Goal: Task Accomplishment & Management: Complete application form

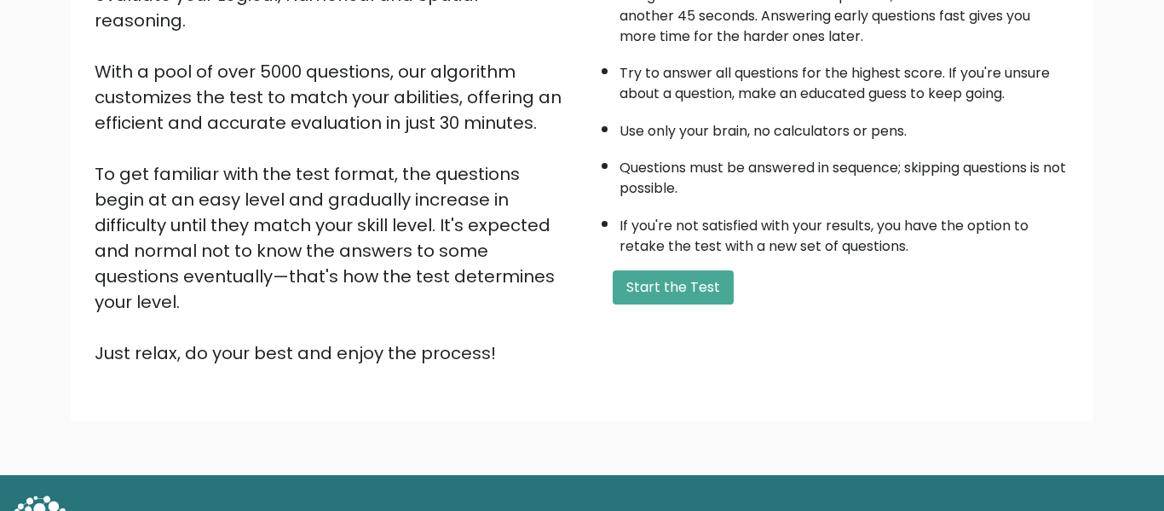
scroll to position [270, 0]
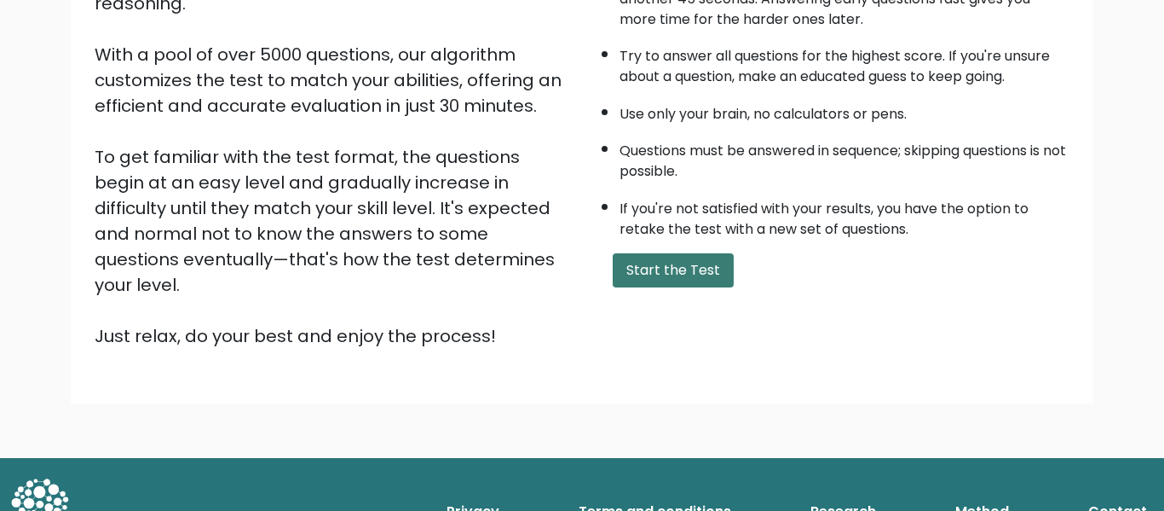
click at [670, 280] on button "Start the Test" at bounding box center [673, 270] width 121 height 34
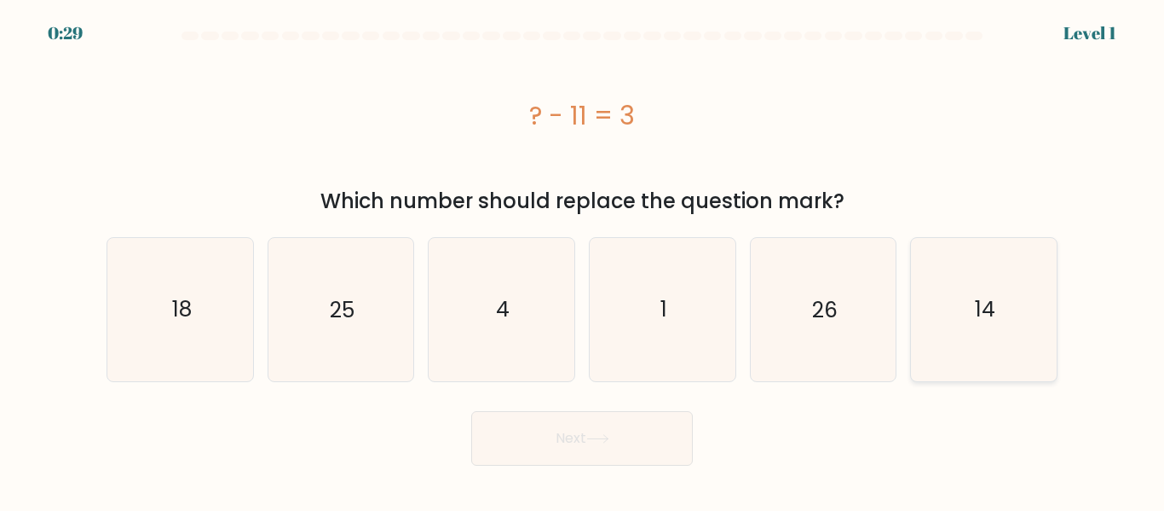
click at [940, 309] on icon "14" at bounding box center [984, 309] width 142 height 142
click at [583, 260] on input "f. 14" at bounding box center [582, 258] width 1 height 4
radio input "true"
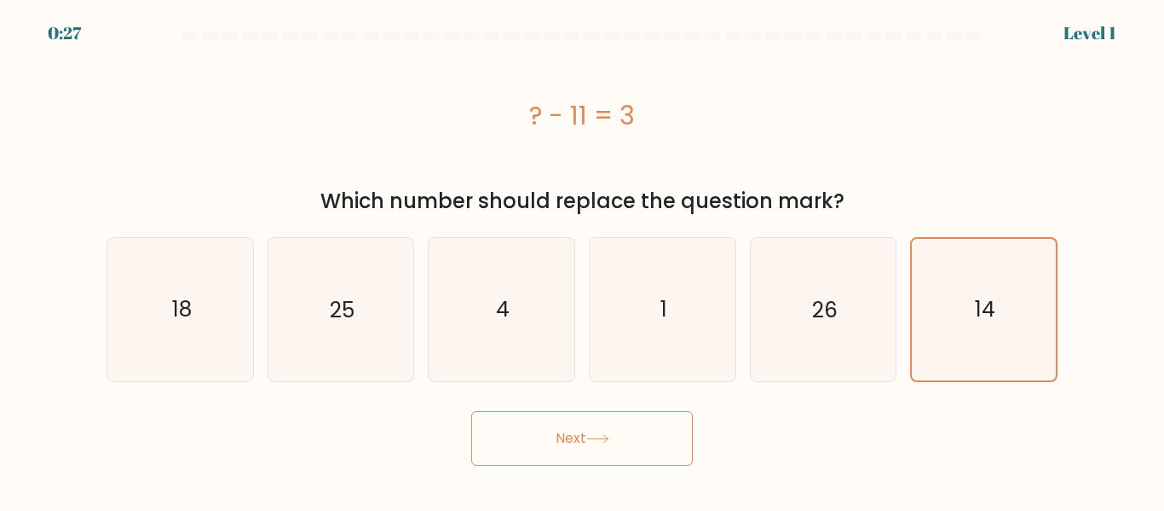
click at [637, 459] on button "Next" at bounding box center [582, 438] width 222 height 55
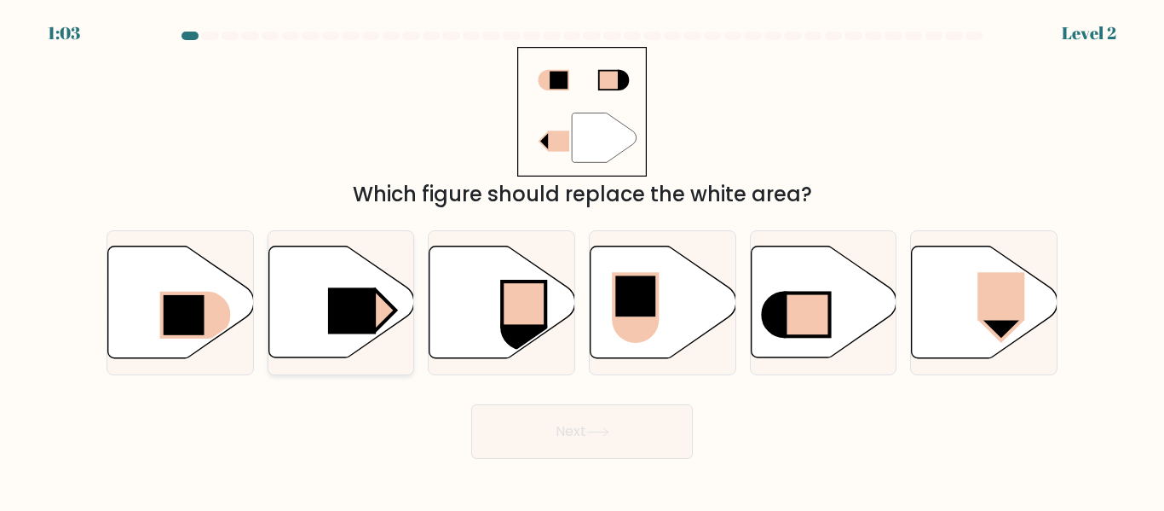
click at [384, 355] on icon at bounding box center [341, 301] width 146 height 113
click at [582, 260] on input "b." at bounding box center [582, 258] width 1 height 4
radio input "true"
click at [609, 429] on icon at bounding box center [597, 431] width 23 height 9
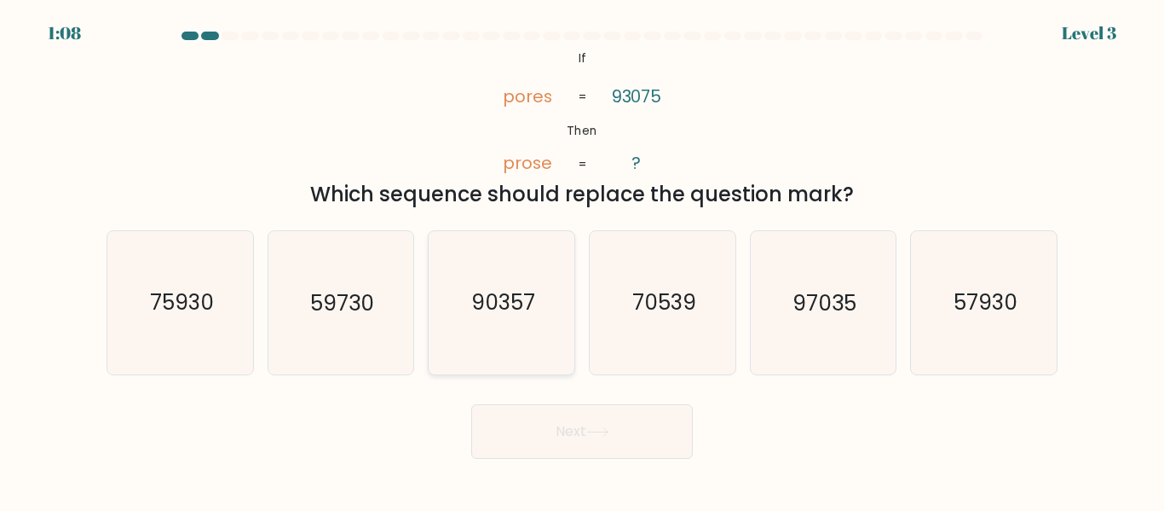
click at [505, 319] on icon "90357" at bounding box center [501, 302] width 142 height 142
click at [582, 260] on input "c. 90357" at bounding box center [582, 258] width 1 height 4
radio input "true"
click at [574, 436] on button "Next" at bounding box center [582, 431] width 222 height 55
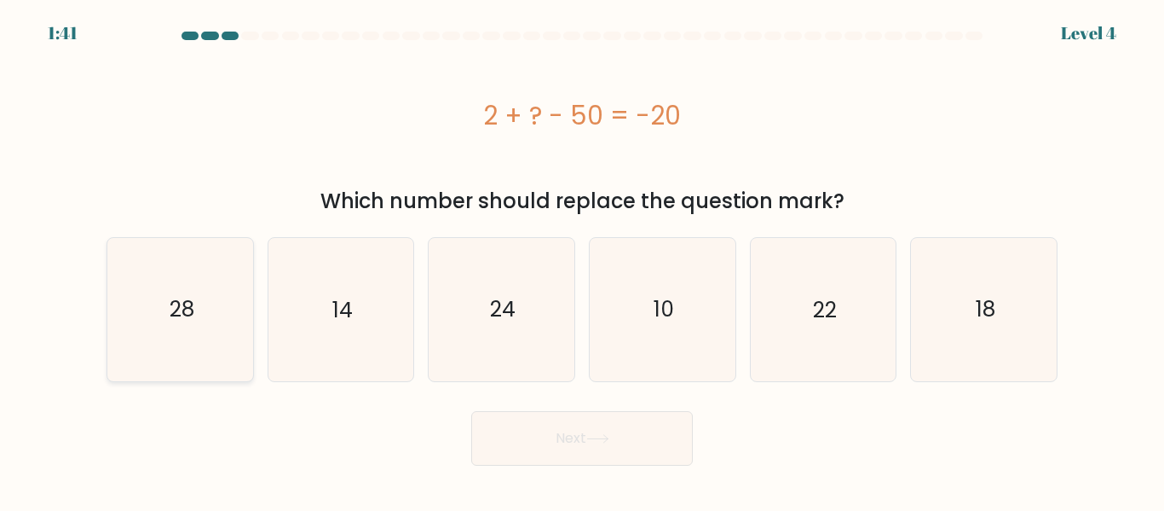
click at [248, 329] on icon "28" at bounding box center [180, 309] width 142 height 142
click at [582, 260] on input "a. 28" at bounding box center [582, 258] width 1 height 4
radio input "true"
click at [540, 459] on button "Next" at bounding box center [582, 438] width 222 height 55
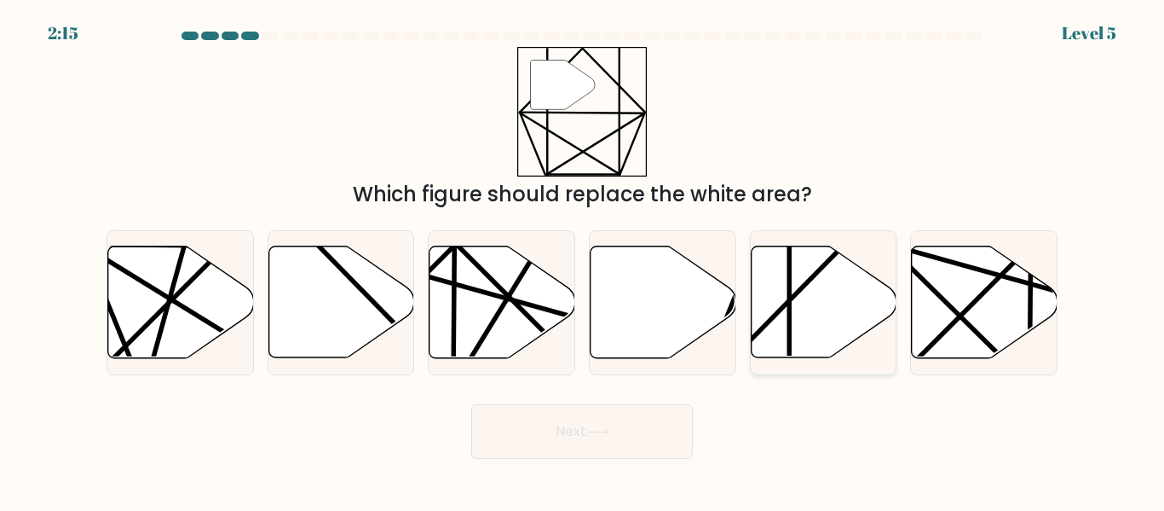
click at [766, 285] on icon at bounding box center [824, 302] width 146 height 112
click at [583, 260] on input "e." at bounding box center [582, 258] width 1 height 4
radio input "true"
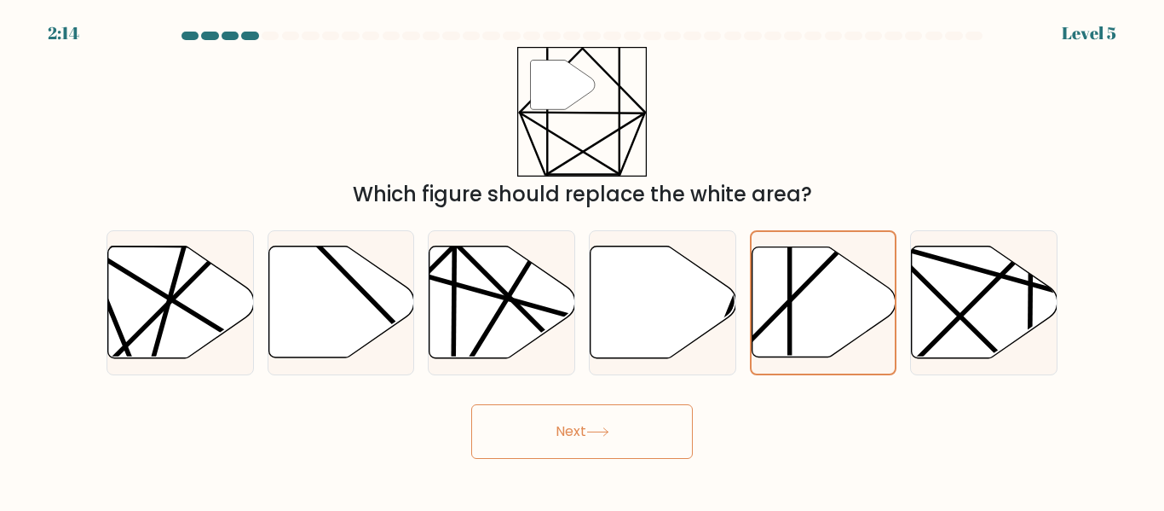
click at [633, 434] on button "Next" at bounding box center [582, 431] width 222 height 55
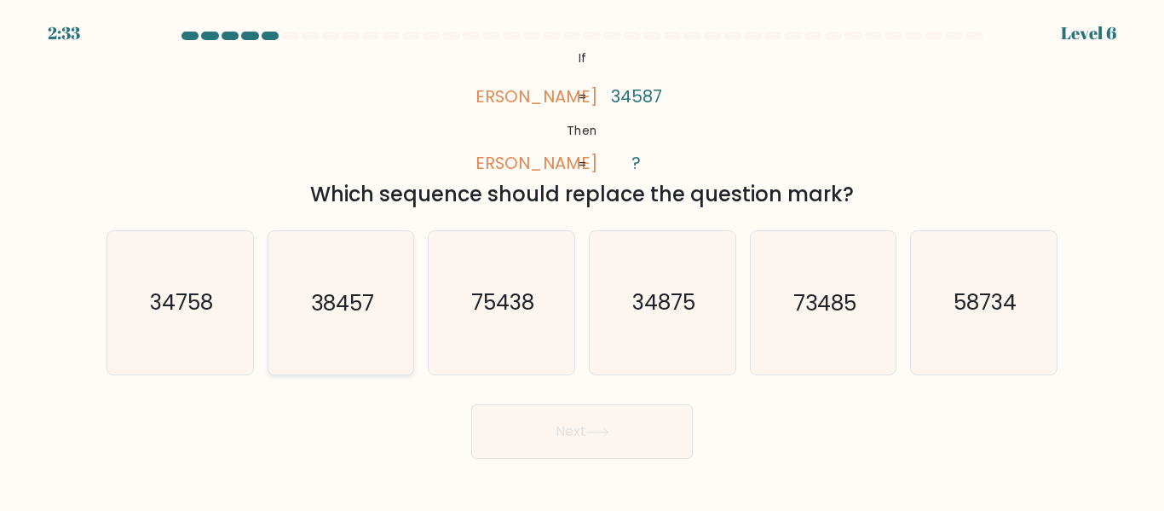
click at [349, 313] on text "38457" at bounding box center [342, 303] width 63 height 30
click at [582, 260] on input "b. 38457" at bounding box center [582, 258] width 1 height 4
radio input "true"
click at [561, 439] on button "Next" at bounding box center [582, 431] width 222 height 55
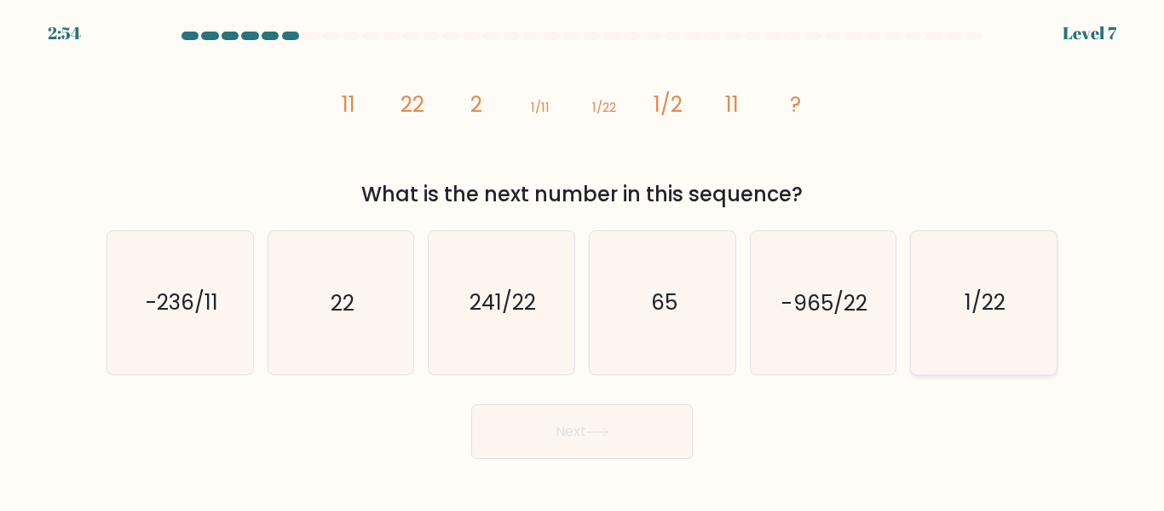
click at [997, 320] on icon "1/22" at bounding box center [984, 302] width 142 height 142
click at [583, 260] on input "f. 1/22" at bounding box center [582, 258] width 1 height 4
radio input "true"
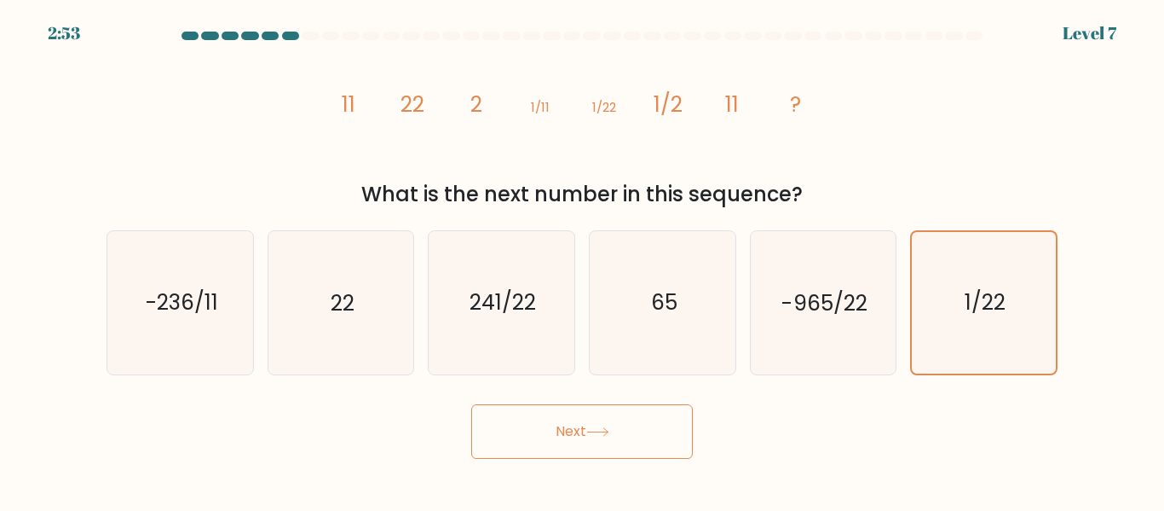
click at [660, 430] on button "Next" at bounding box center [582, 431] width 222 height 55
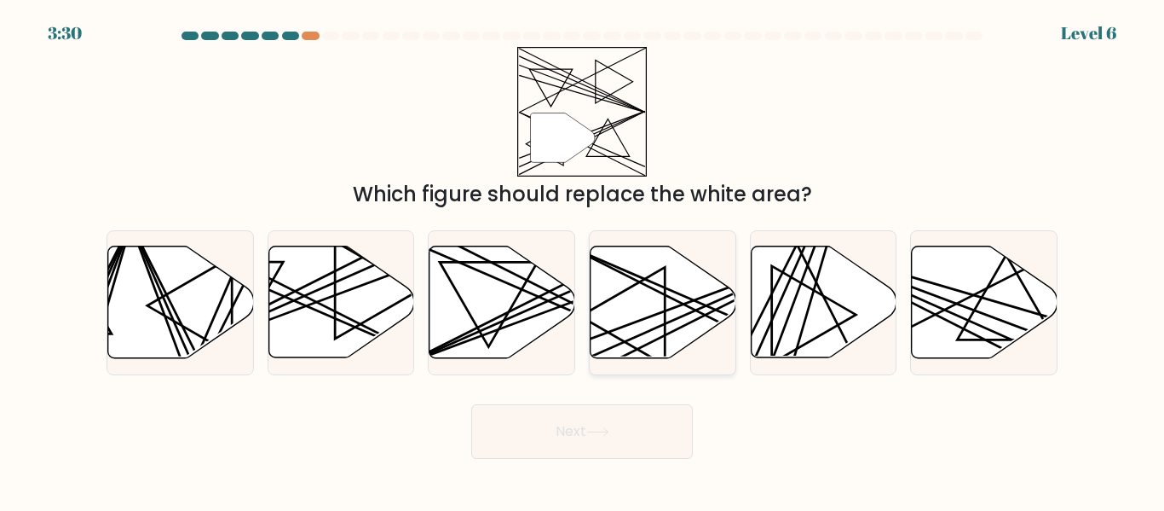
click at [688, 348] on icon at bounding box center [663, 301] width 146 height 113
click at [583, 260] on input "d." at bounding box center [582, 258] width 1 height 4
radio input "true"
click at [643, 421] on button "Next" at bounding box center [582, 431] width 222 height 55
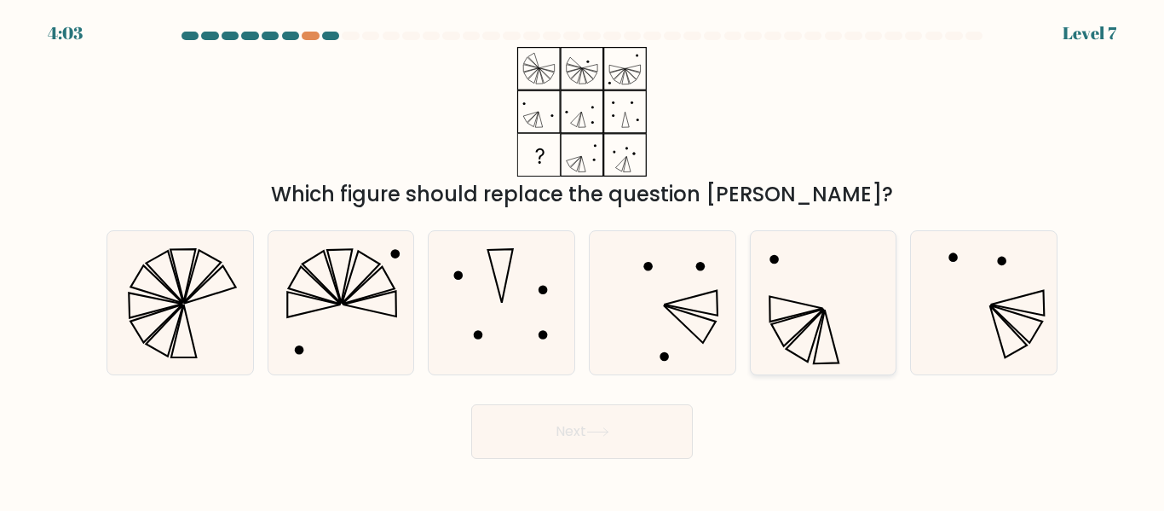
click at [810, 359] on icon at bounding box center [823, 302] width 142 height 142
click at [583, 260] on input "e." at bounding box center [582, 258] width 1 height 4
radio input "true"
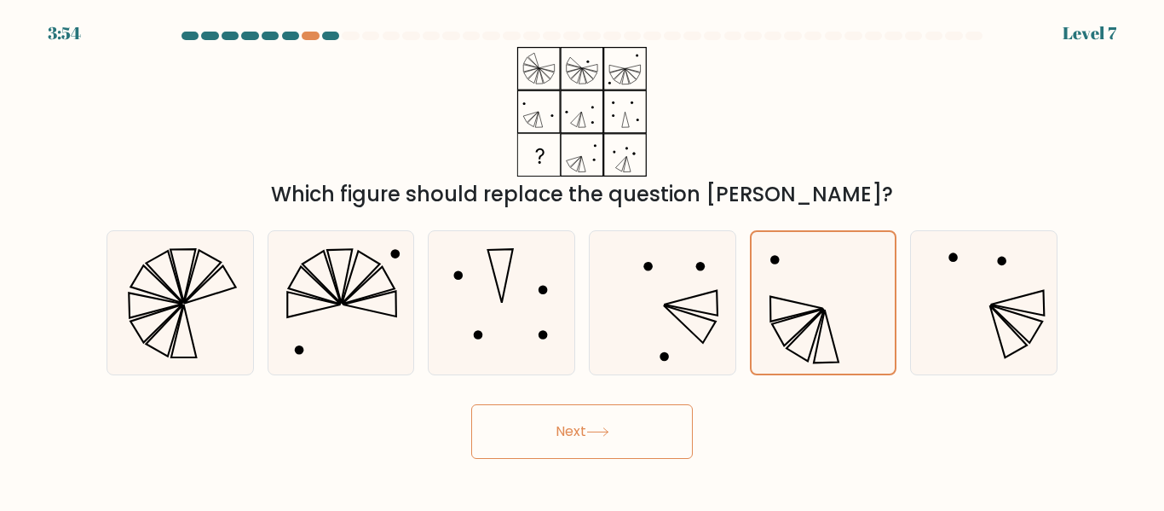
click at [649, 446] on button "Next" at bounding box center [582, 431] width 222 height 55
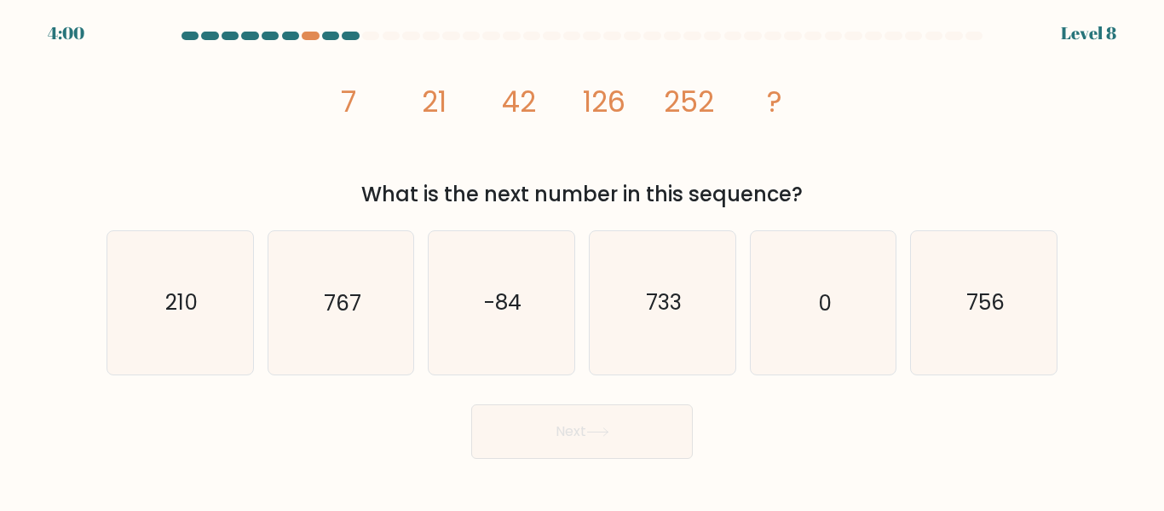
drag, startPoint x: 320, startPoint y: 100, endPoint x: 832, endPoint y: 204, distance: 521.8
click at [832, 204] on div "image/svg+xml 7 21 42 126 252 ? What is the next number in this sequence?" at bounding box center [582, 128] width 972 height 163
copy div "7 21 42 126 252 ? What is the next number in this sequence?"
click at [967, 262] on icon "756" at bounding box center [984, 302] width 142 height 142
click at [583, 260] on input "f. 756" at bounding box center [582, 258] width 1 height 4
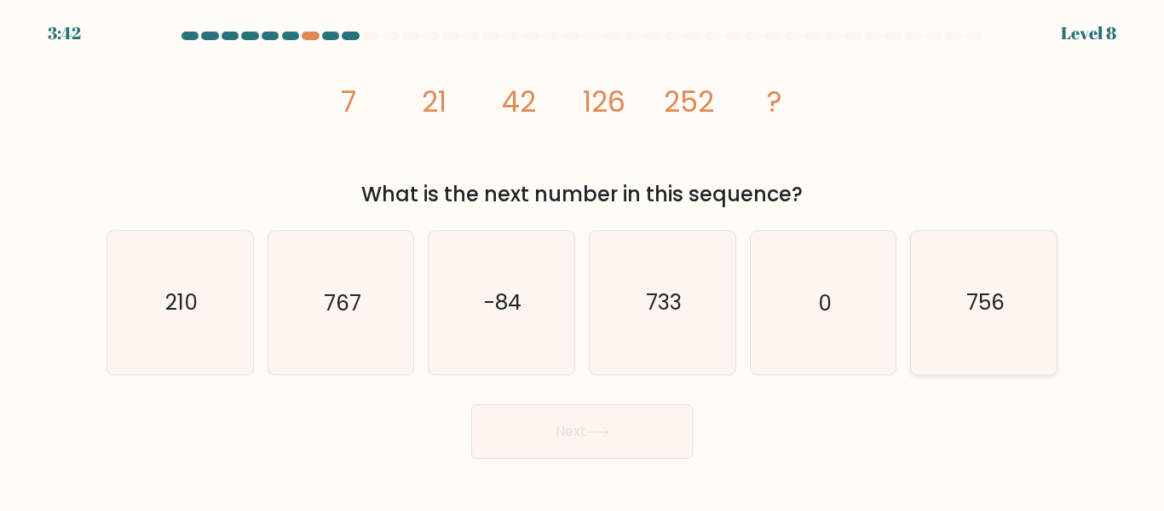
radio input "true"
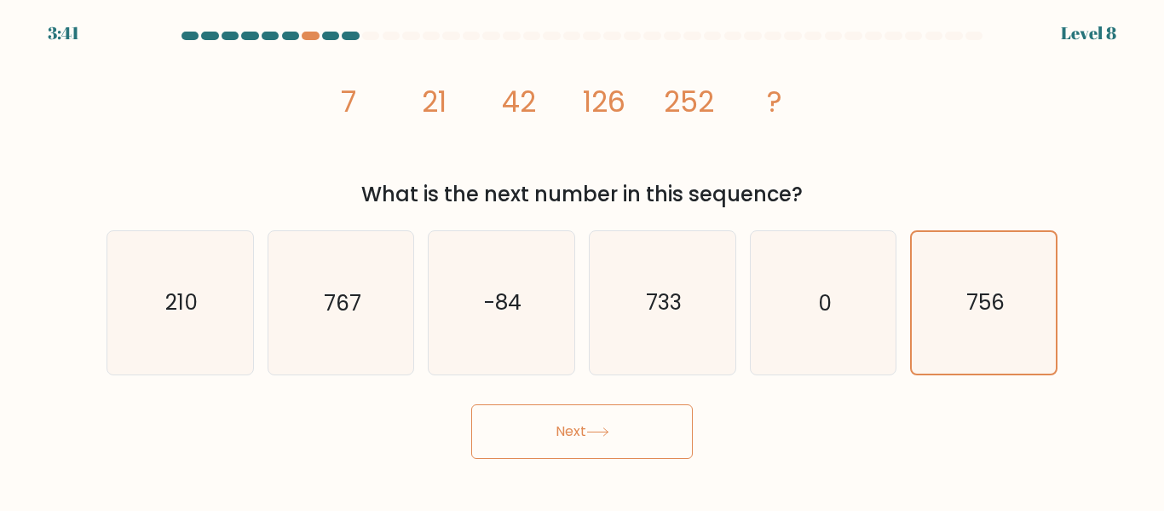
click at [626, 449] on button "Next" at bounding box center [582, 431] width 222 height 55
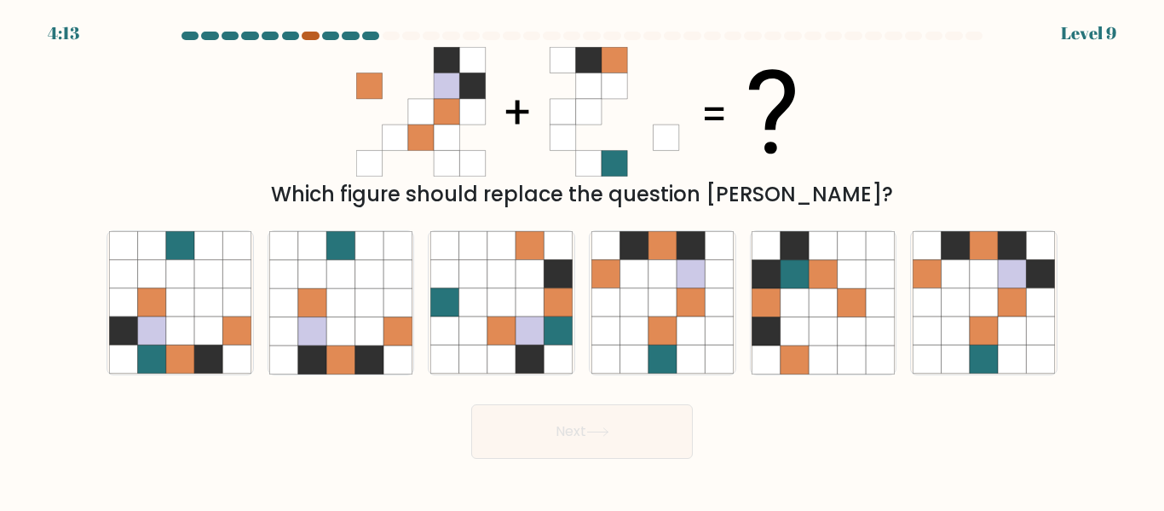
click at [314, 37] on div at bounding box center [310, 36] width 17 height 9
drag, startPoint x: 388, startPoint y: 28, endPoint x: 474, endPoint y: 92, distance: 107.2
click at [474, 92] on body "3:55 Level 9" at bounding box center [582, 255] width 1164 height 511
click at [474, 92] on icon at bounding box center [472, 86] width 26 height 26
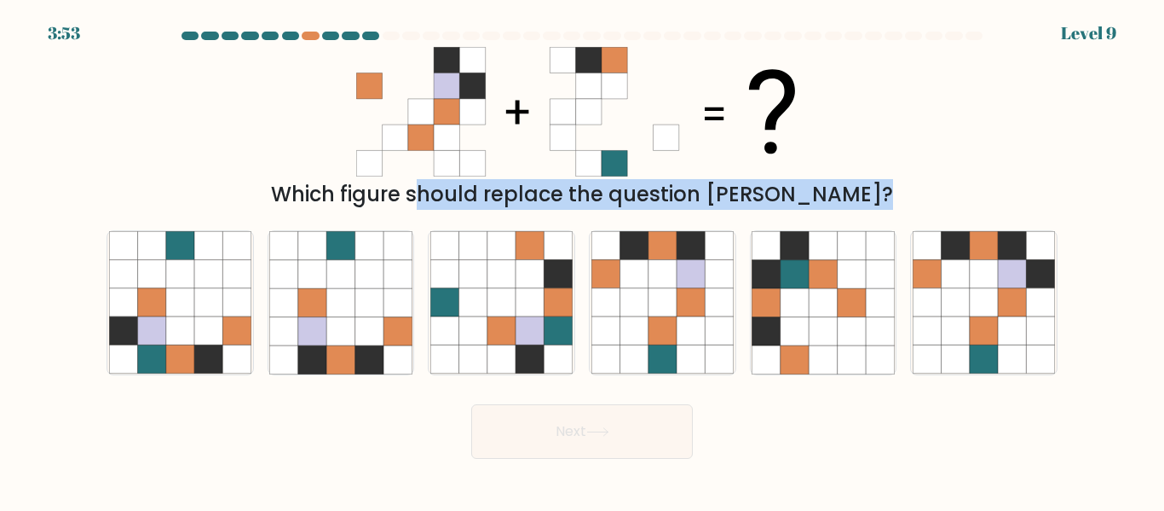
drag, startPoint x: 354, startPoint y: 85, endPoint x: 733, endPoint y: 217, distance: 401.6
click at [733, 217] on form at bounding box center [582, 245] width 1164 height 427
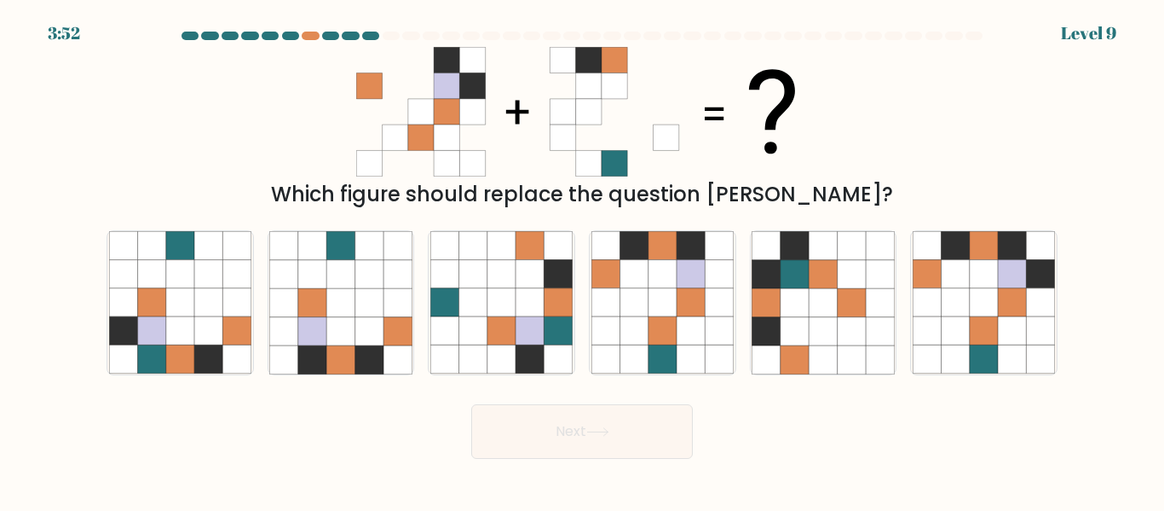
click at [949, 127] on div "Which figure should replace the question [PERSON_NAME]?" at bounding box center [582, 128] width 972 height 163
click at [943, 305] on icon at bounding box center [956, 302] width 28 height 28
click at [583, 260] on input "f." at bounding box center [582, 258] width 1 height 4
radio input "true"
click at [661, 412] on button "Next" at bounding box center [582, 431] width 222 height 55
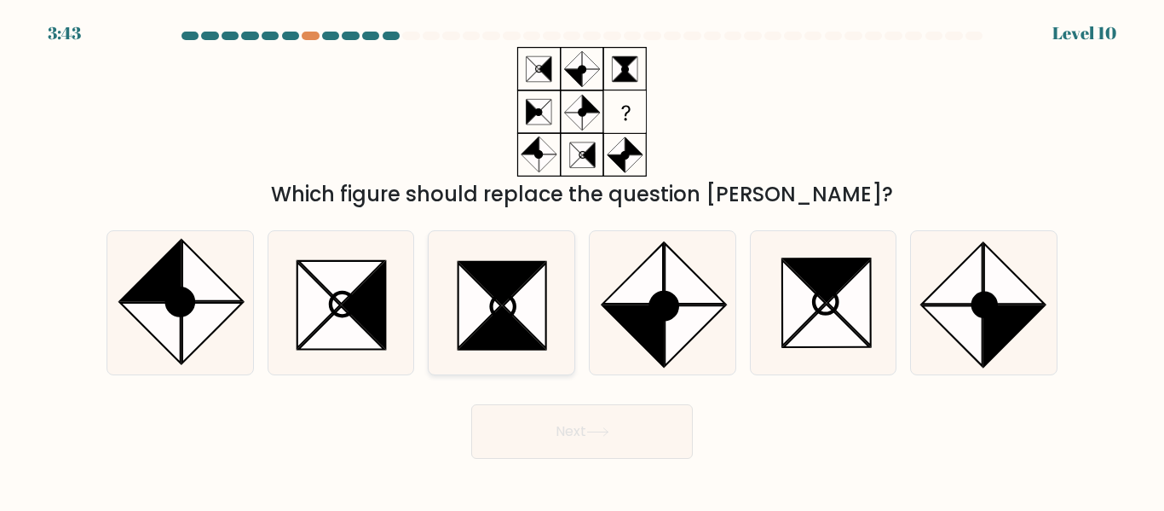
click at [453, 340] on icon at bounding box center [501, 302] width 142 height 142
click at [582, 260] on input "c." at bounding box center [582, 258] width 1 height 4
radio input "true"
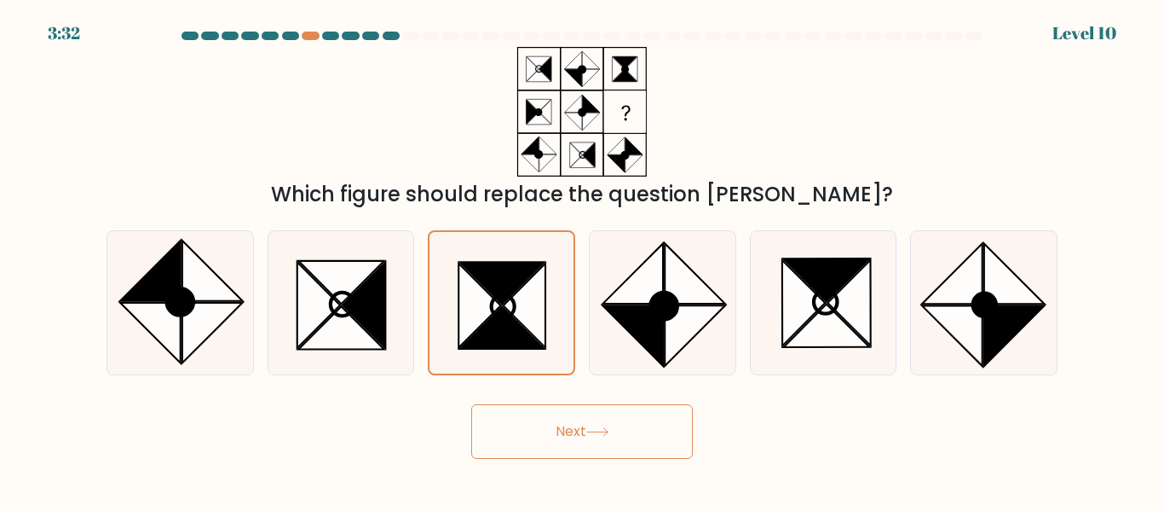
click at [635, 434] on button "Next" at bounding box center [582, 431] width 222 height 55
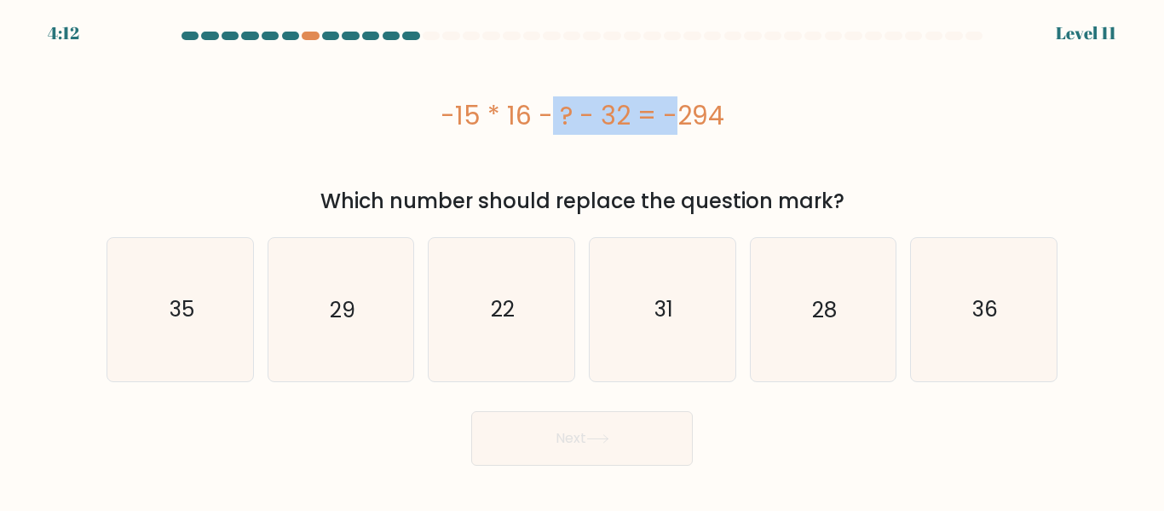
drag, startPoint x: 449, startPoint y: 111, endPoint x: 567, endPoint y: 157, distance: 126.3
click at [567, 157] on div "-15 * 16 - ? - 32 = -294" at bounding box center [582, 115] width 951 height 136
click at [416, 99] on div "-15 * 16 - ? - 32 = -294" at bounding box center [582, 115] width 951 height 38
drag, startPoint x: 434, startPoint y: 112, endPoint x: 885, endPoint y: 208, distance: 461.8
click at [885, 208] on div "-15 * 16 - ? - 32 = -294 Which number should replace the question mark?" at bounding box center [582, 132] width 972 height 170
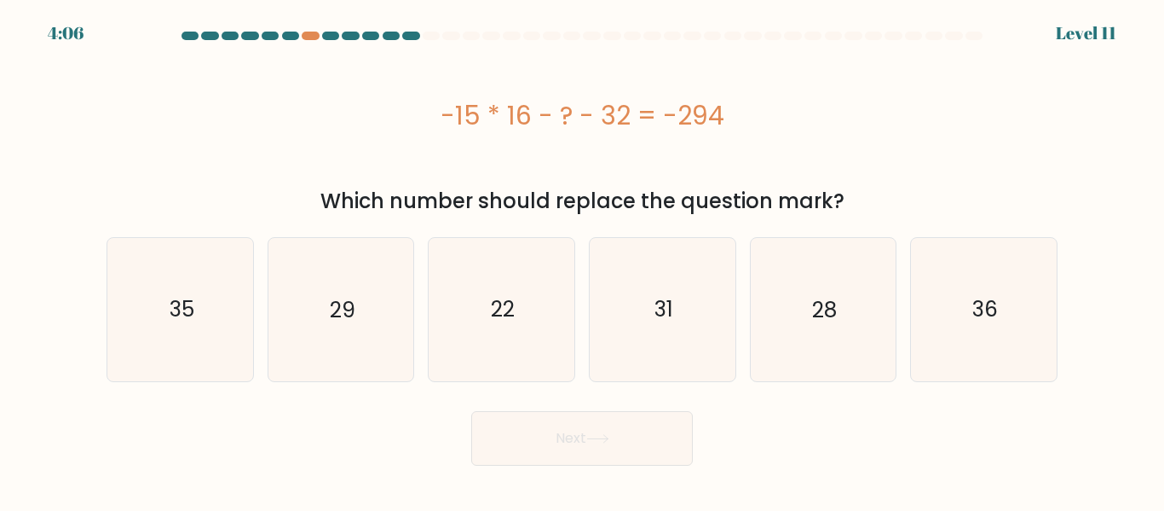
click at [885, 208] on div "Which number should replace the question mark?" at bounding box center [582, 201] width 931 height 31
drag, startPoint x: 873, startPoint y: 206, endPoint x: 441, endPoint y: 80, distance: 450.1
click at [441, 80] on div "-15 * 16 - ? - 32 = -294 Which number should replace the question mark?" at bounding box center [582, 132] width 972 height 170
copy div "-15 * 16 - ? - 32 = -294 Which number should replace the question mark?"
click at [534, 293] on icon "22" at bounding box center [501, 309] width 142 height 142
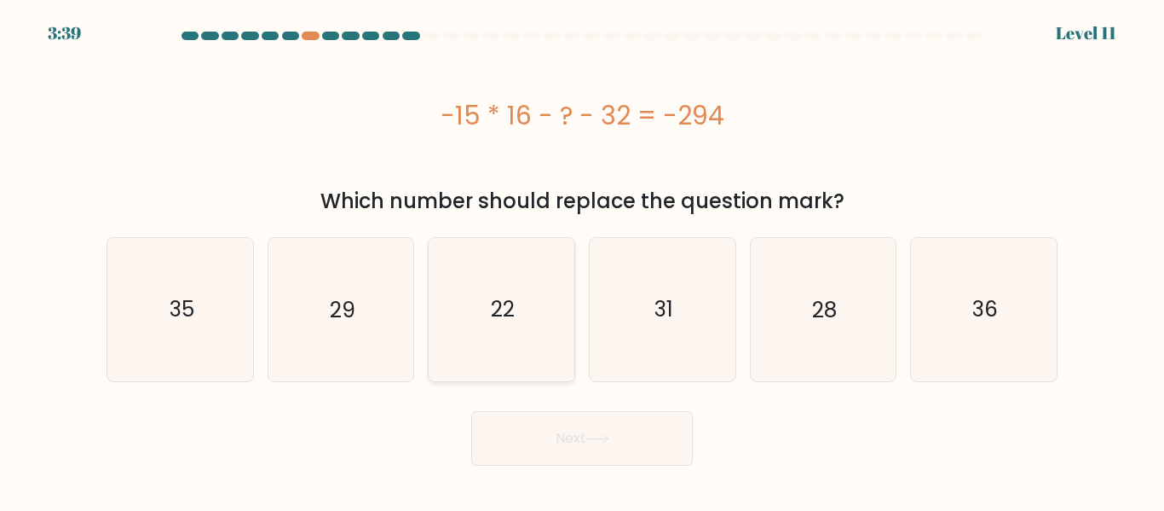
click at [582, 260] on input "c. 22" at bounding box center [582, 258] width 1 height 4
radio input "true"
click at [572, 429] on button "Next" at bounding box center [582, 438] width 222 height 55
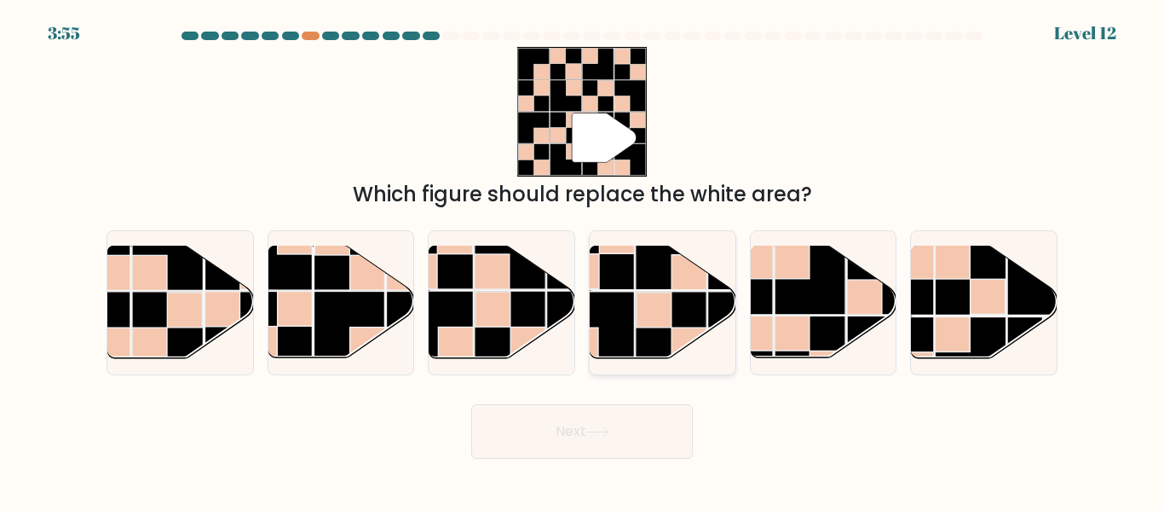
click at [655, 330] on rect at bounding box center [671, 326] width 71 height 71
click at [583, 260] on input "d." at bounding box center [582, 258] width 1 height 4
radio input "true"
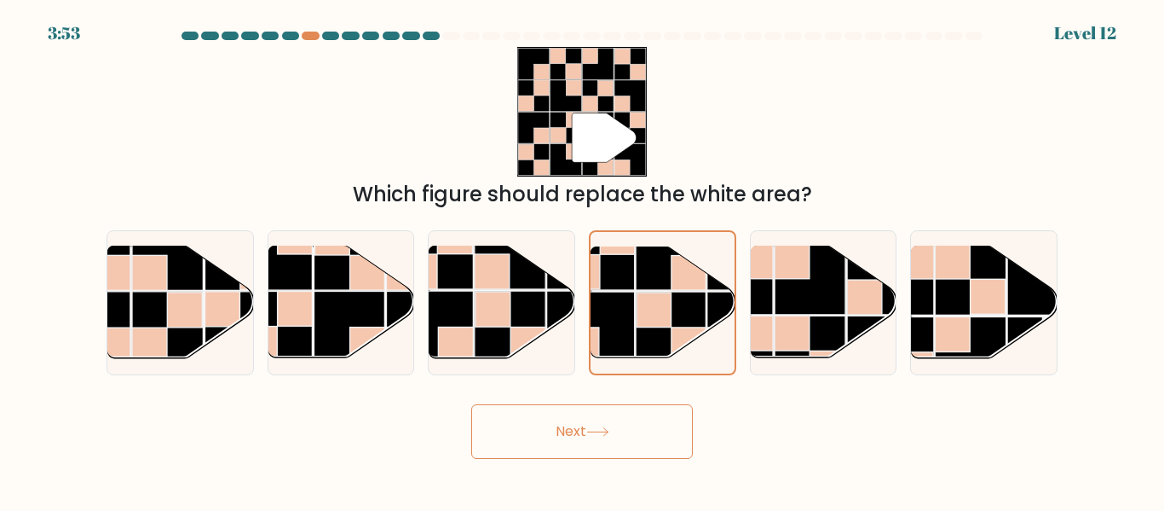
click at [550, 444] on button "Next" at bounding box center [582, 431] width 222 height 55
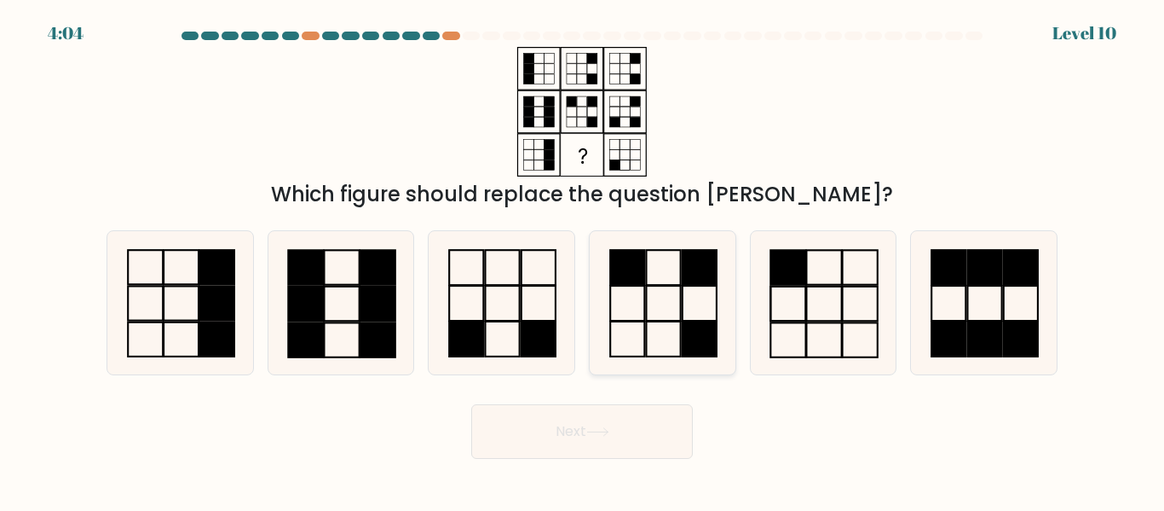
click at [661, 318] on icon at bounding box center [662, 302] width 142 height 142
click at [583, 260] on input "d." at bounding box center [582, 258] width 1 height 4
radio input "true"
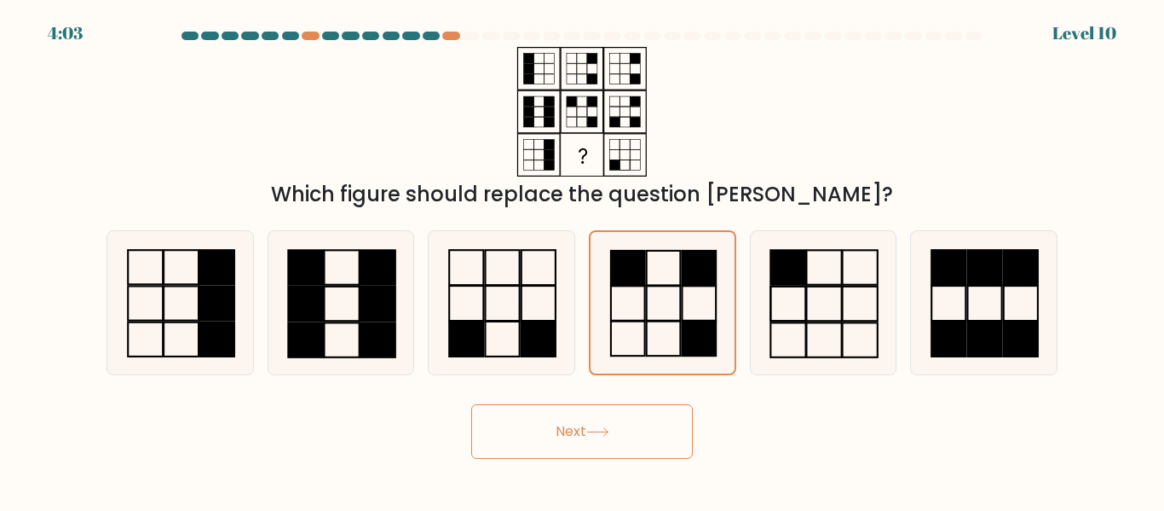
click at [580, 441] on button "Next" at bounding box center [582, 431] width 222 height 55
